Goal: Task Accomplishment & Management: Manage account settings

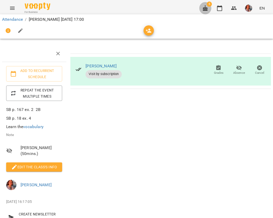
click at [203, 6] on icon "button" at bounding box center [205, 8] width 6 height 6
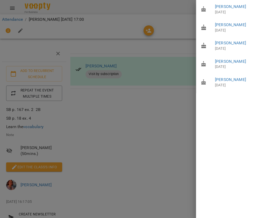
click at [187, 37] on div at bounding box center [136, 109] width 273 height 218
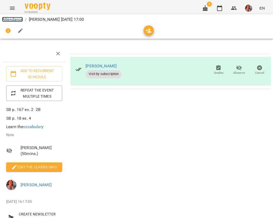
click at [13, 19] on link "Attendance" at bounding box center [12, 19] width 21 height 5
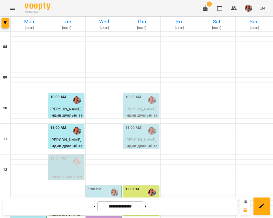
scroll to position [248, 0]
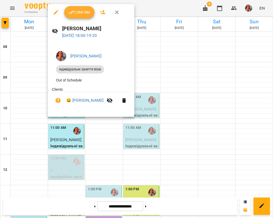
click at [54, 11] on icon "button" at bounding box center [56, 12] width 6 height 6
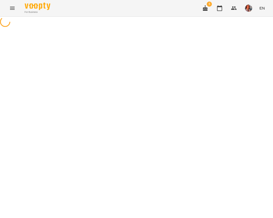
select select "**********"
